Goal: Task Accomplishment & Management: Manage account settings

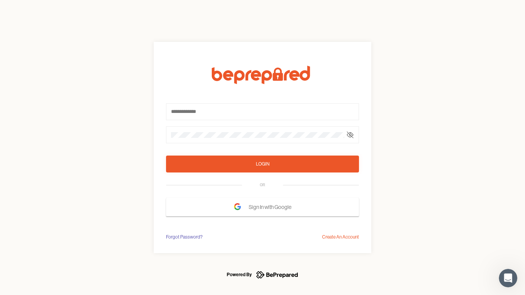
click at [262, 148] on form "Login OR Sign In with Google" at bounding box center [262, 141] width 193 height 151
click at [350, 135] on icon at bounding box center [350, 135] width 6 height 6
click at [262, 164] on div "Login" at bounding box center [262, 164] width 13 height 8
click at [262, 207] on span "Sign In with Google" at bounding box center [272, 207] width 46 height 14
click at [184, 237] on div "Forgot Password?" at bounding box center [184, 237] width 36 height 8
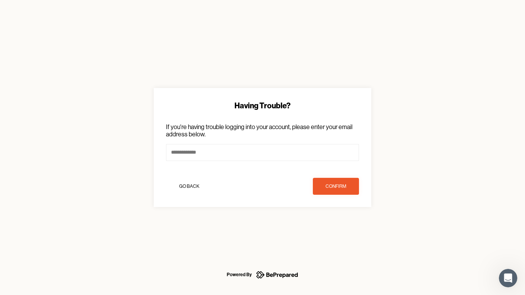
click at [340, 237] on div "Having Trouble? If you're having trouble logging into your account, please ente…" at bounding box center [262, 147] width 525 height 295
click at [508, 278] on icon "Open Intercom Messenger" at bounding box center [508, 278] width 13 height 13
